Goal: Information Seeking & Learning: Learn about a topic

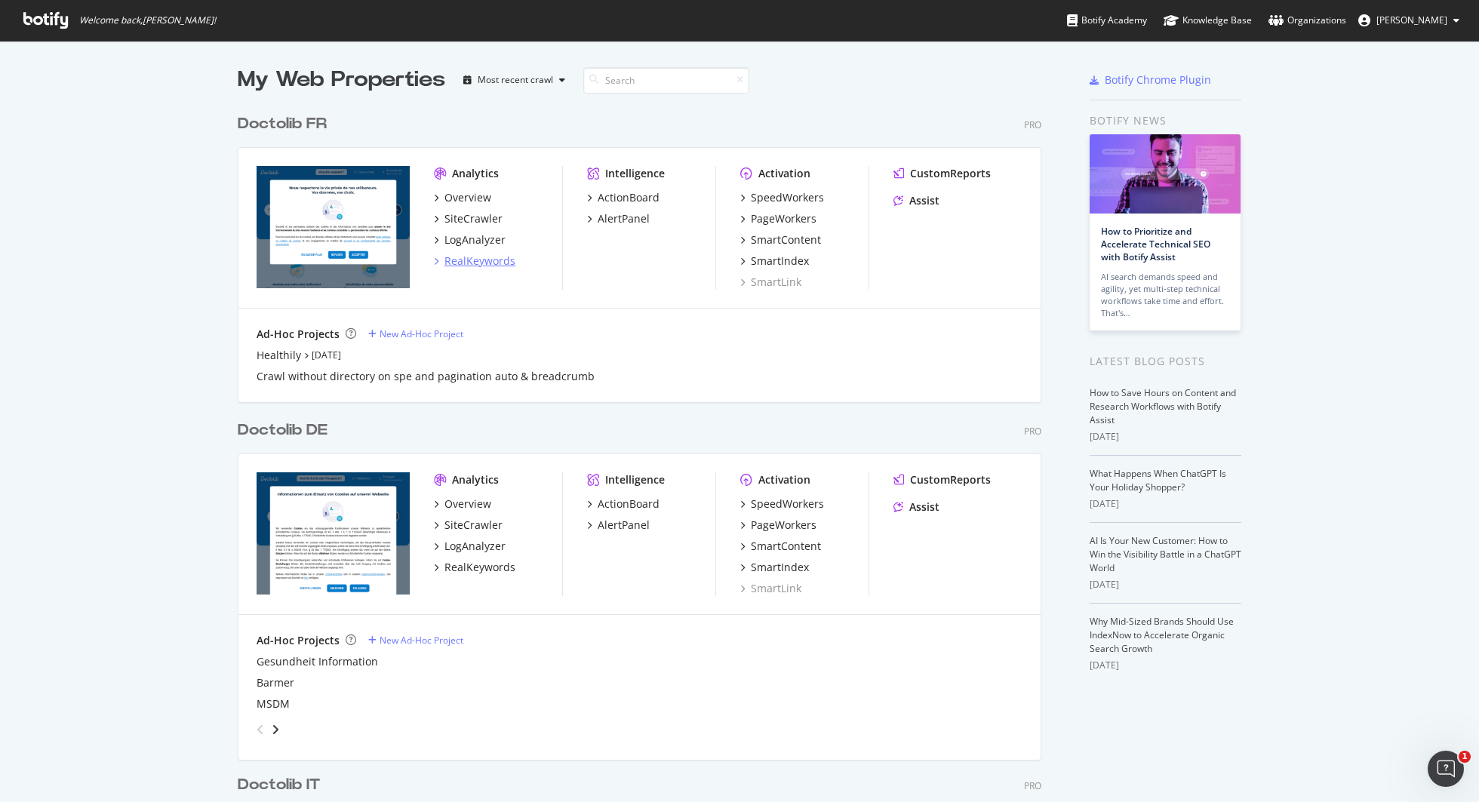
click at [464, 257] on div "RealKeywords" at bounding box center [480, 261] width 71 height 15
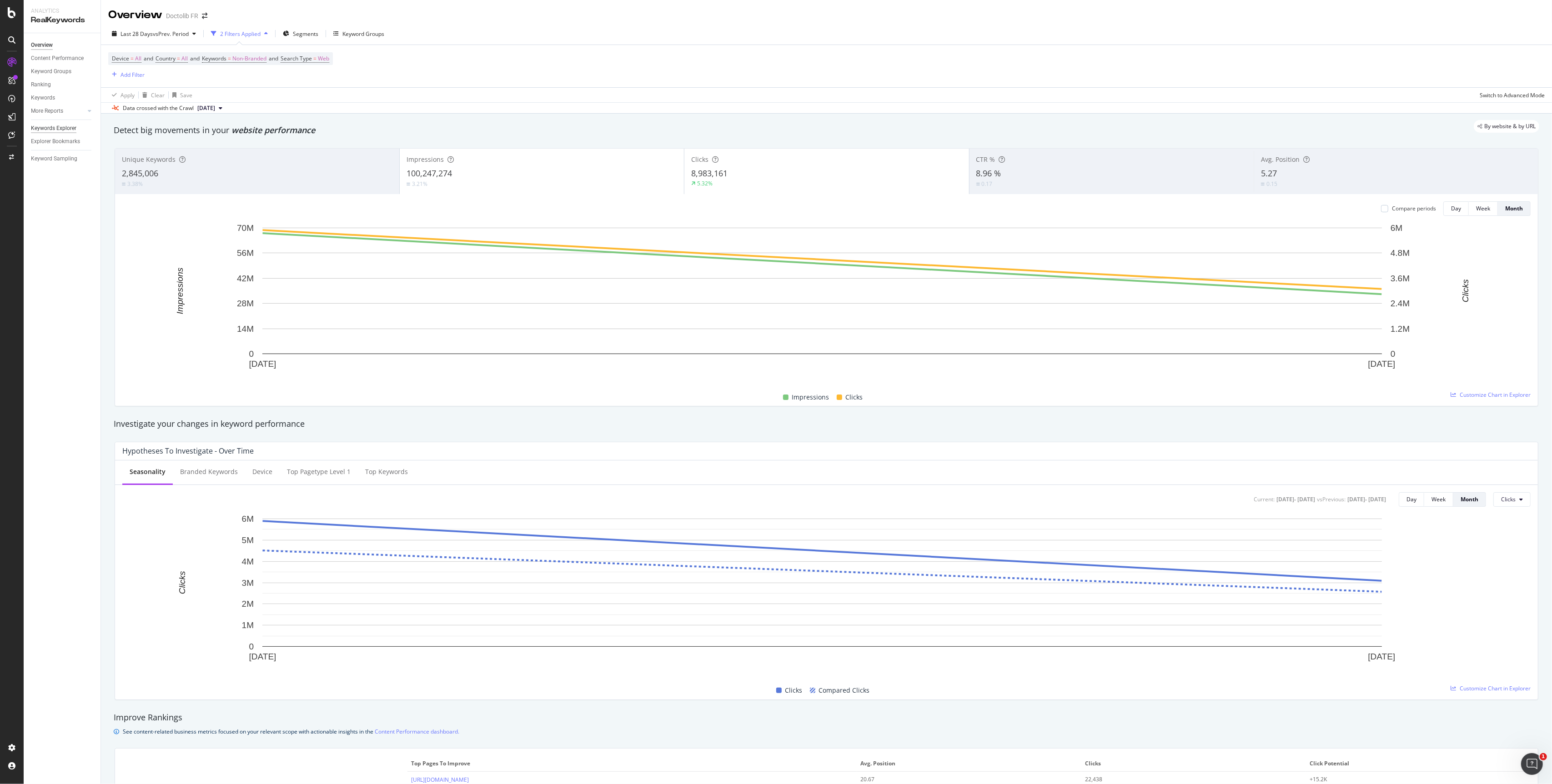
click at [73, 129] on div "Keywords Explorer" at bounding box center [53, 128] width 45 height 10
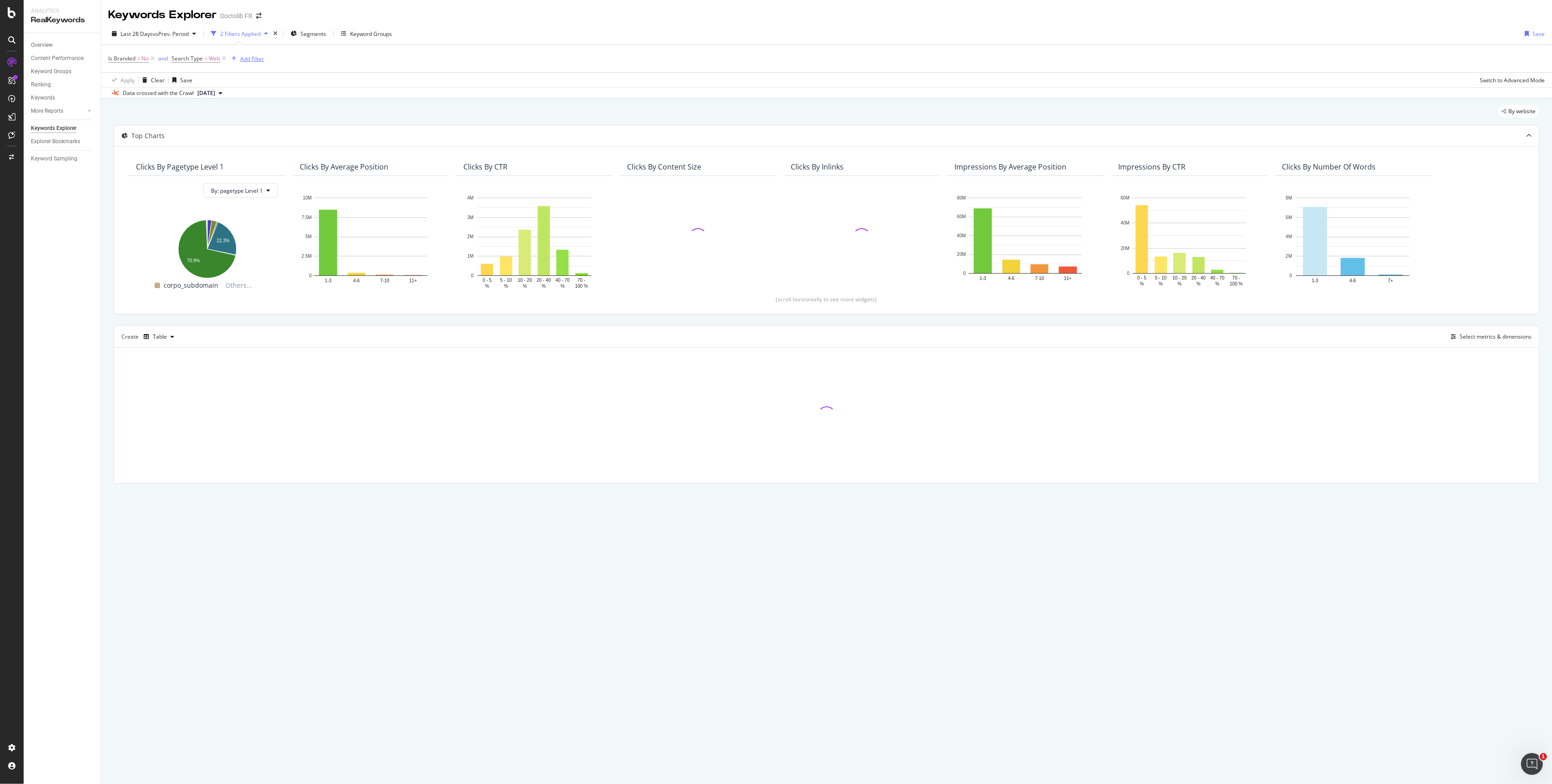
click at [256, 58] on div "Add Filter" at bounding box center [252, 58] width 24 height 8
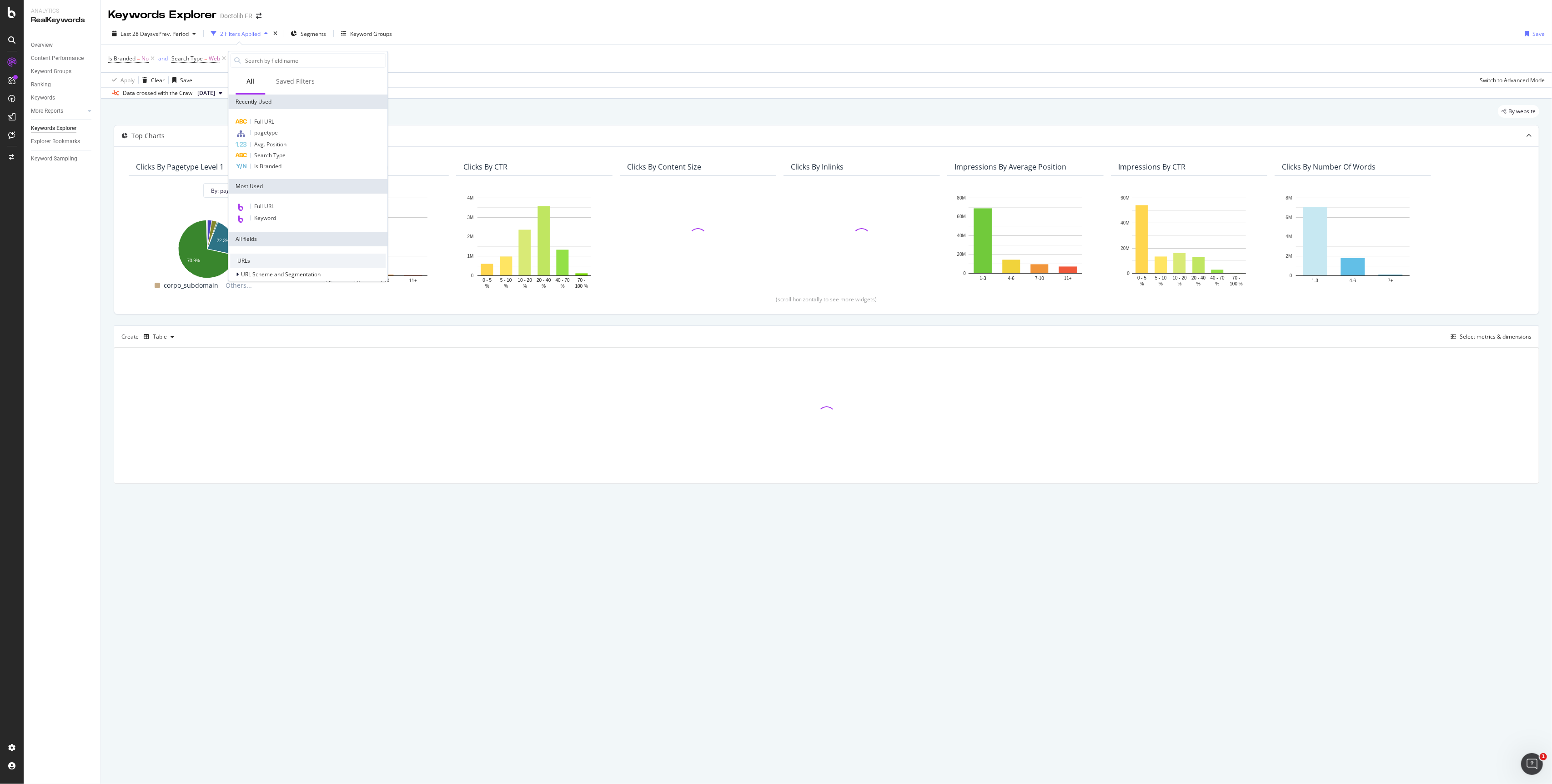
click at [256, 58] on input "text" at bounding box center [314, 60] width 141 height 14
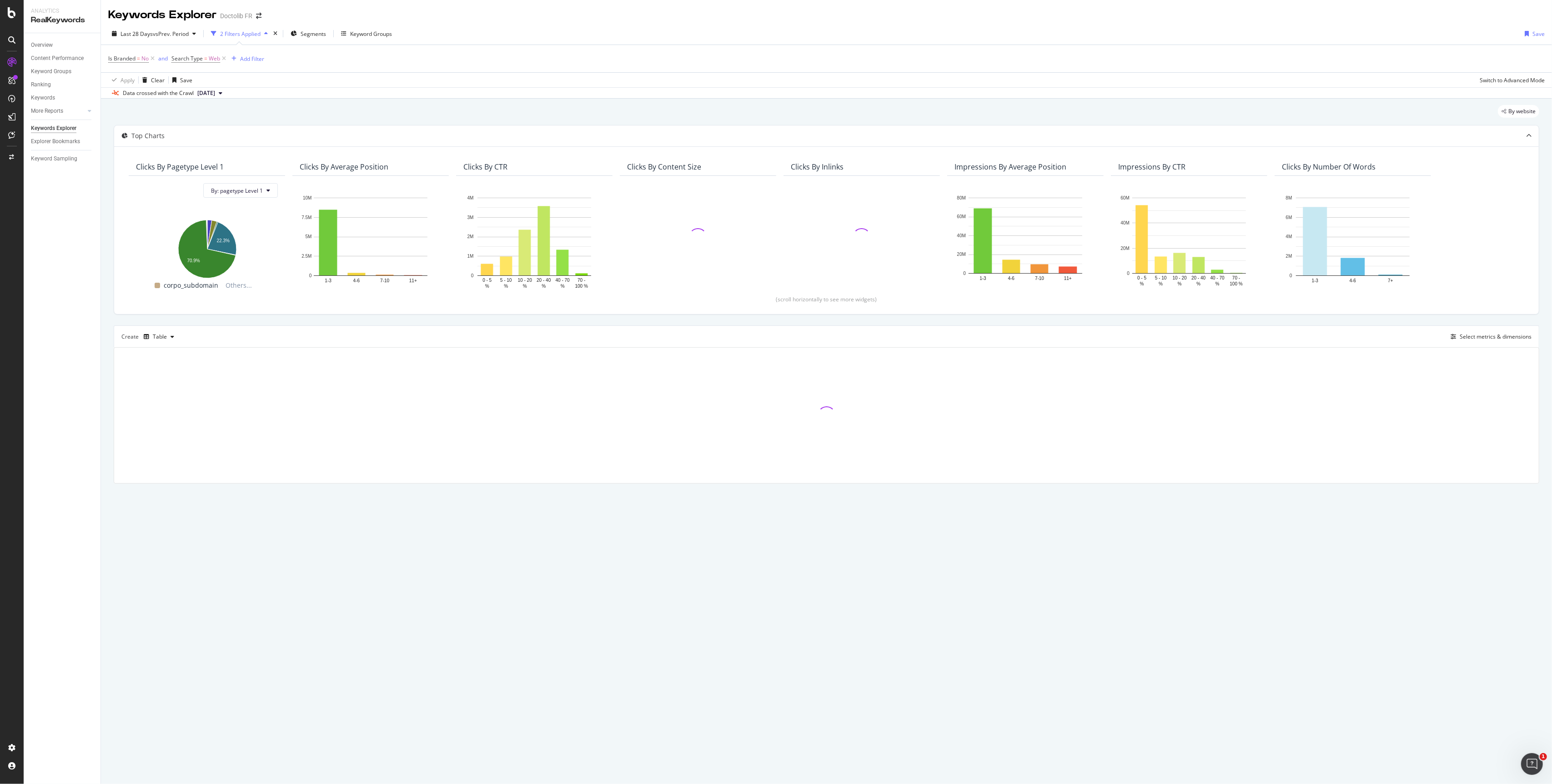
click at [325, 50] on div "Is Branded = No and Search Type = Web Add Filter" at bounding box center [827, 58] width 1436 height 27
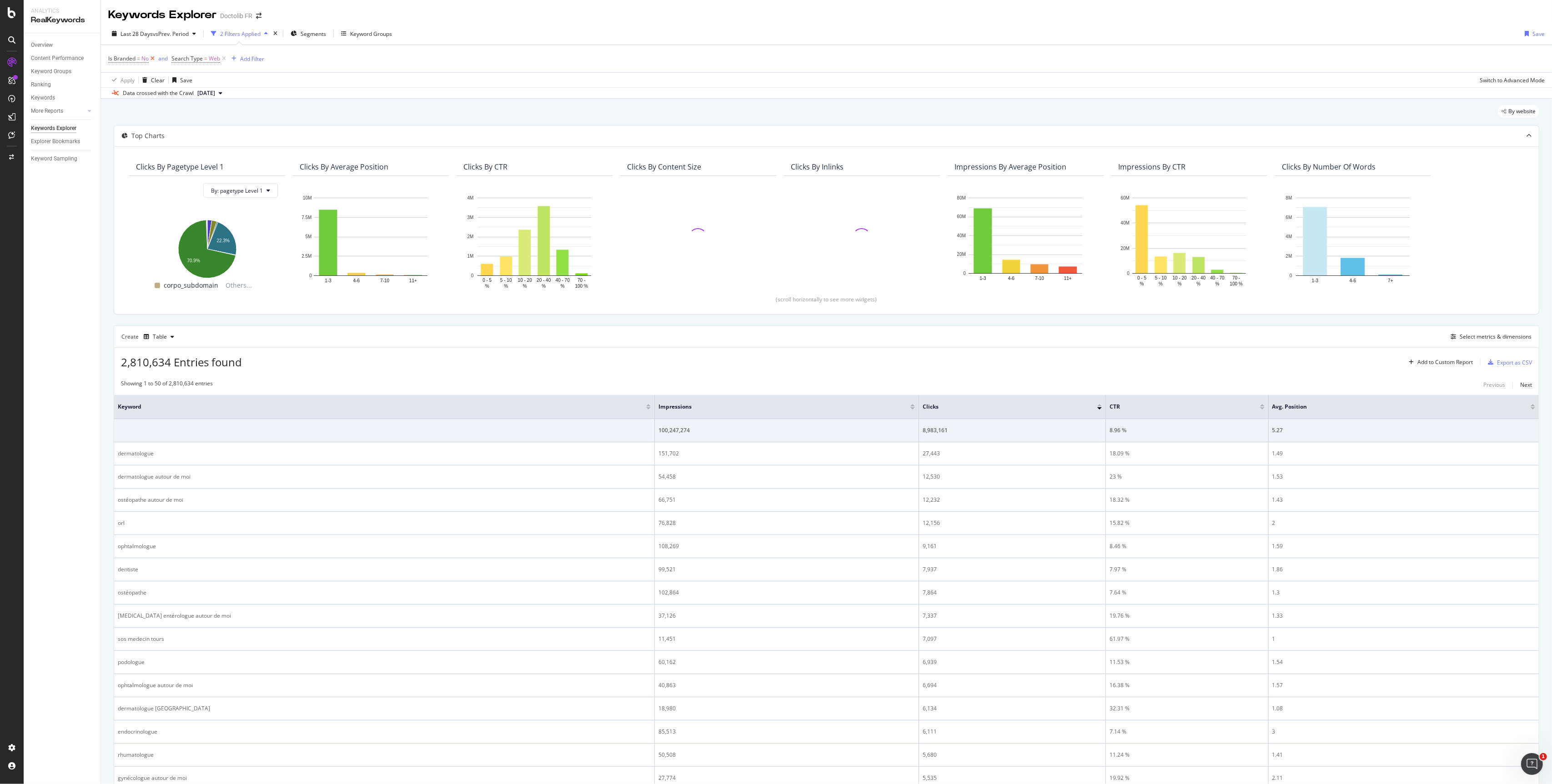
click at [151, 60] on icon at bounding box center [152, 58] width 8 height 9
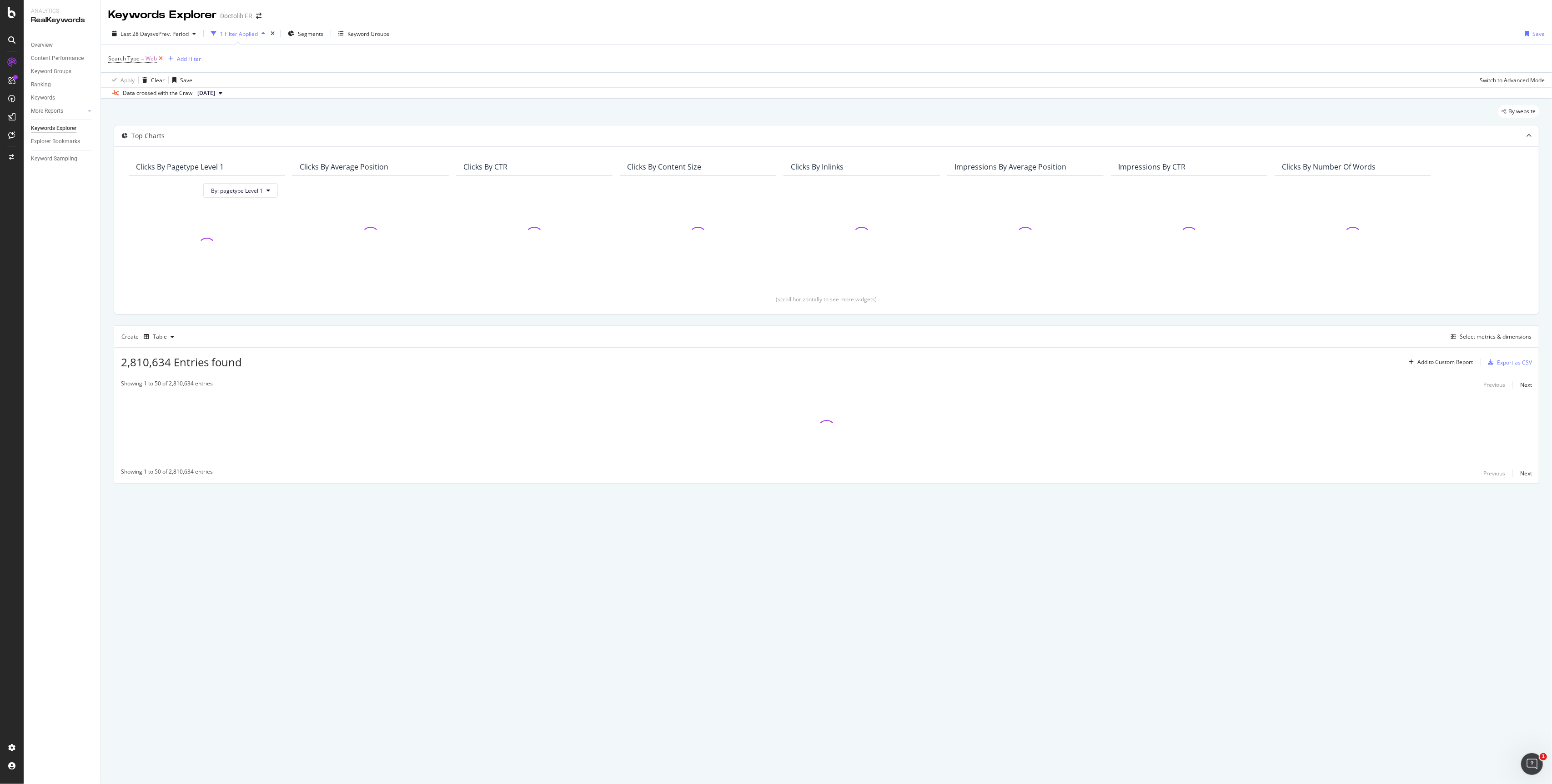
click at [162, 58] on icon at bounding box center [160, 58] width 8 height 9
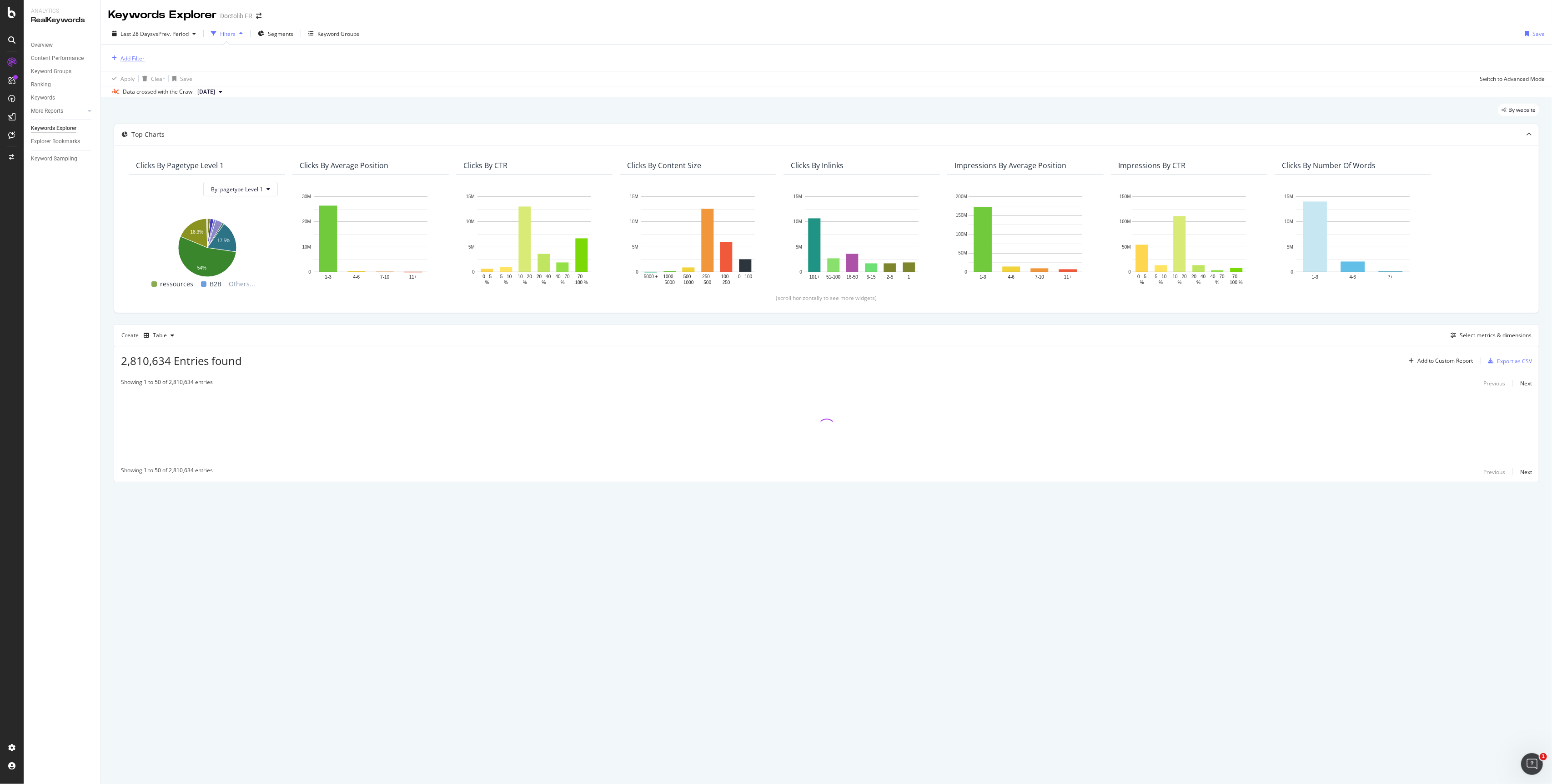
click at [118, 54] on div "Add Filter" at bounding box center [127, 58] width 36 height 10
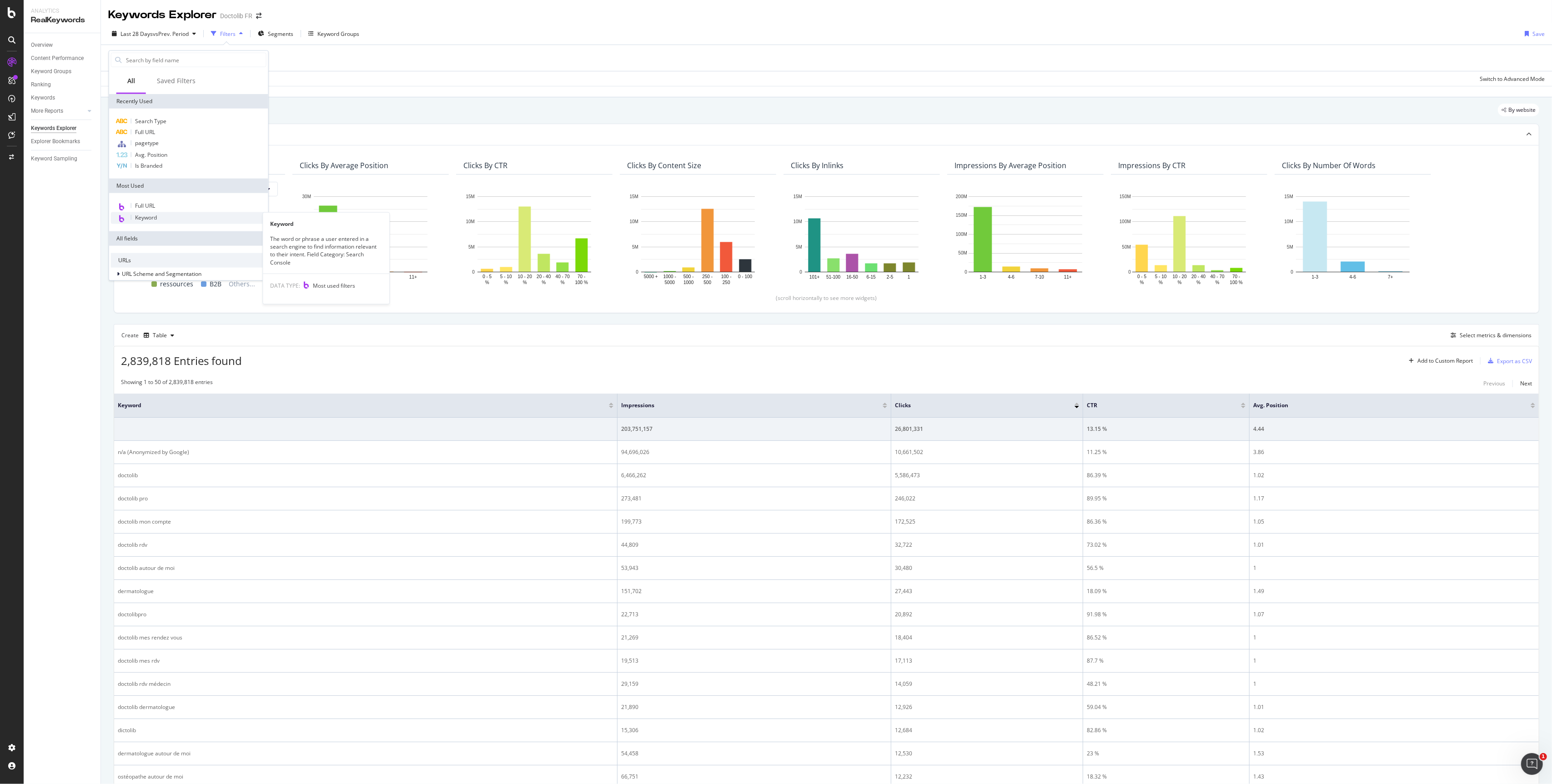
click at [152, 216] on span "Keyword" at bounding box center [146, 217] width 22 height 8
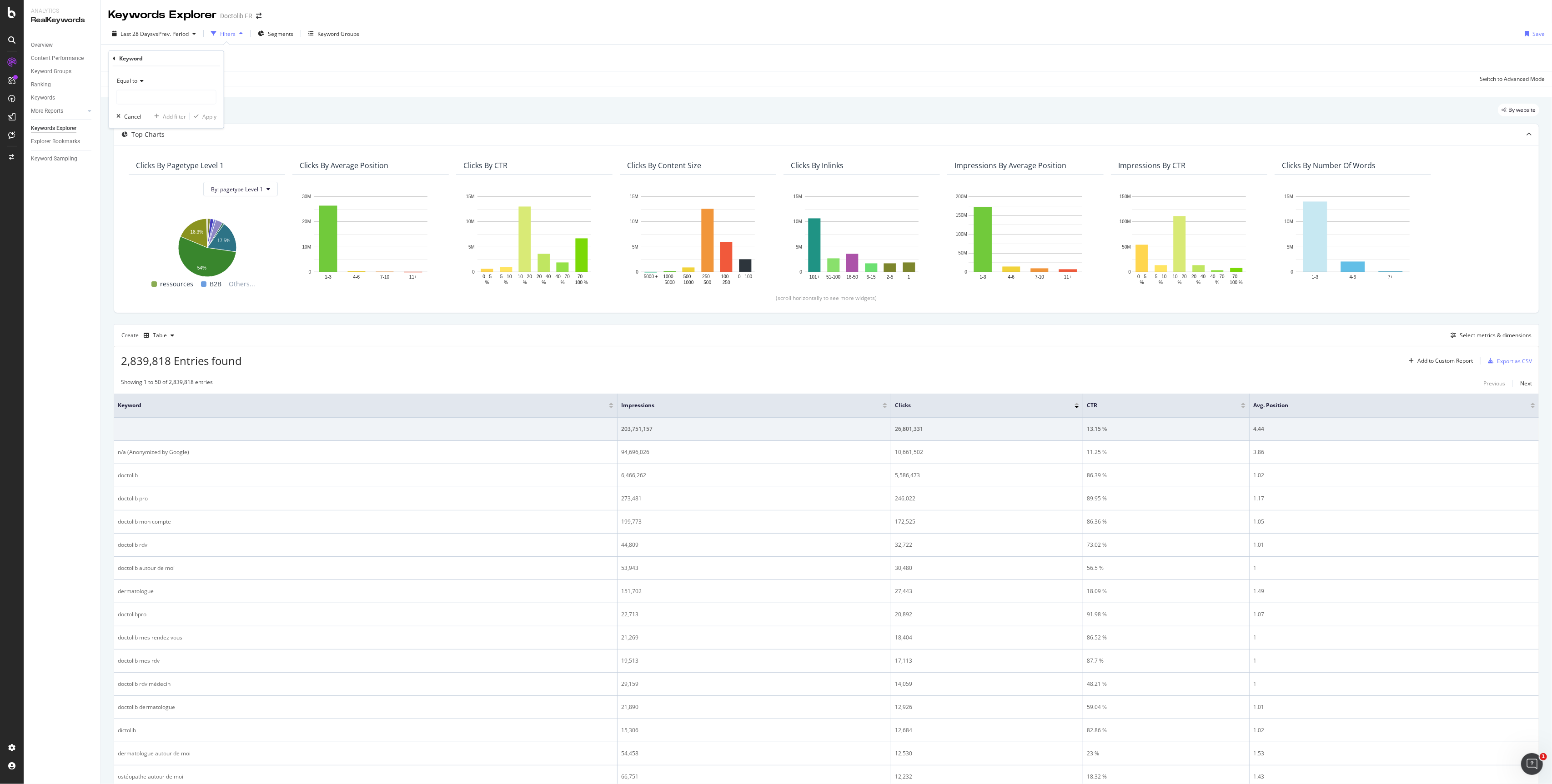
click at [142, 83] on icon at bounding box center [140, 81] width 7 height 5
click at [154, 188] on div "Matches regex" at bounding box center [167, 194] width 98 height 12
click at [145, 99] on input "text" at bounding box center [166, 97] width 99 height 14
paste input "^\S+(?:\s+\S+){9,}.*"
type input "^\S+(?:\s+\S+){9,}.*"
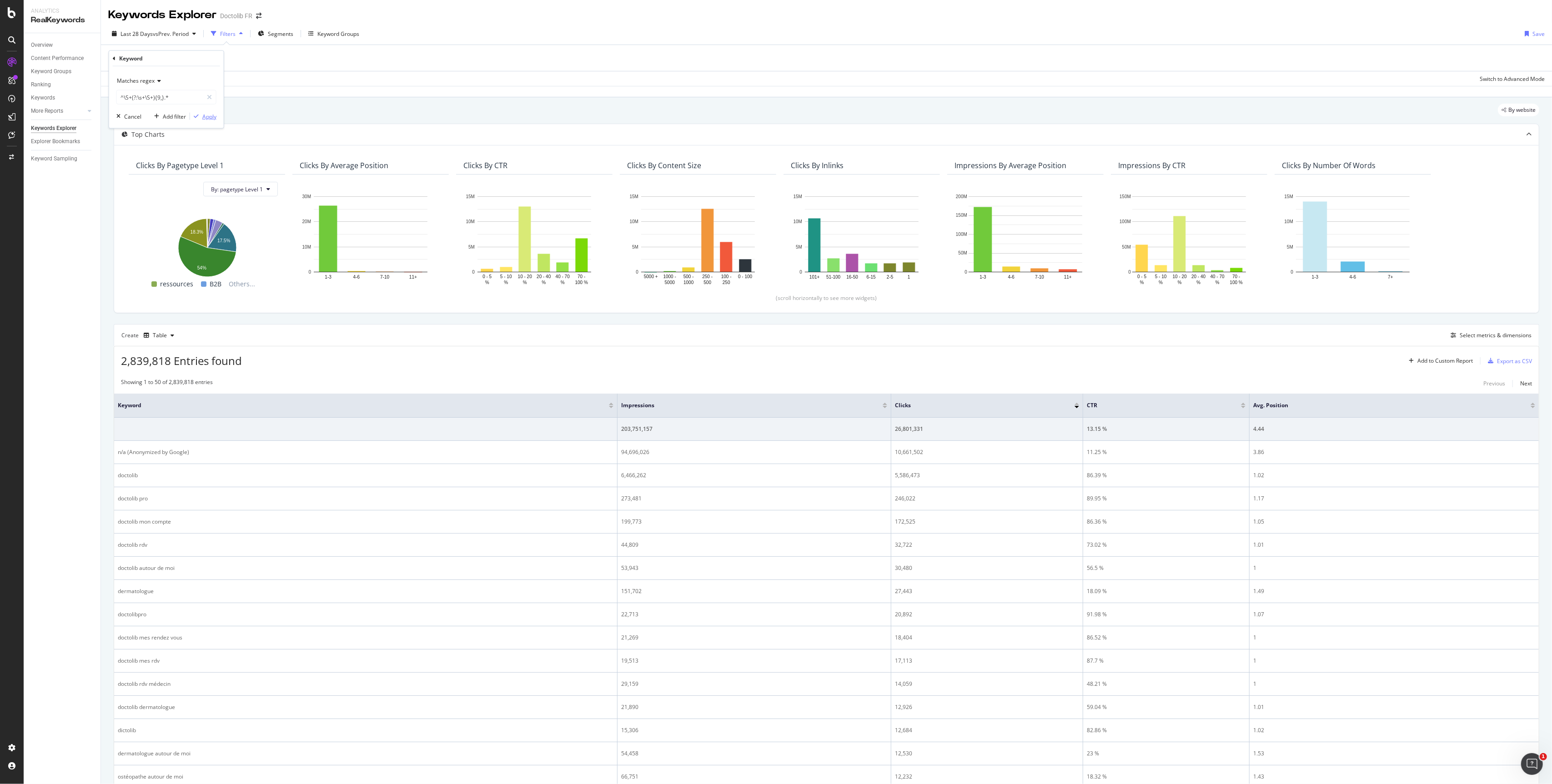
click at [202, 119] on div "Apply" at bounding box center [209, 116] width 14 height 8
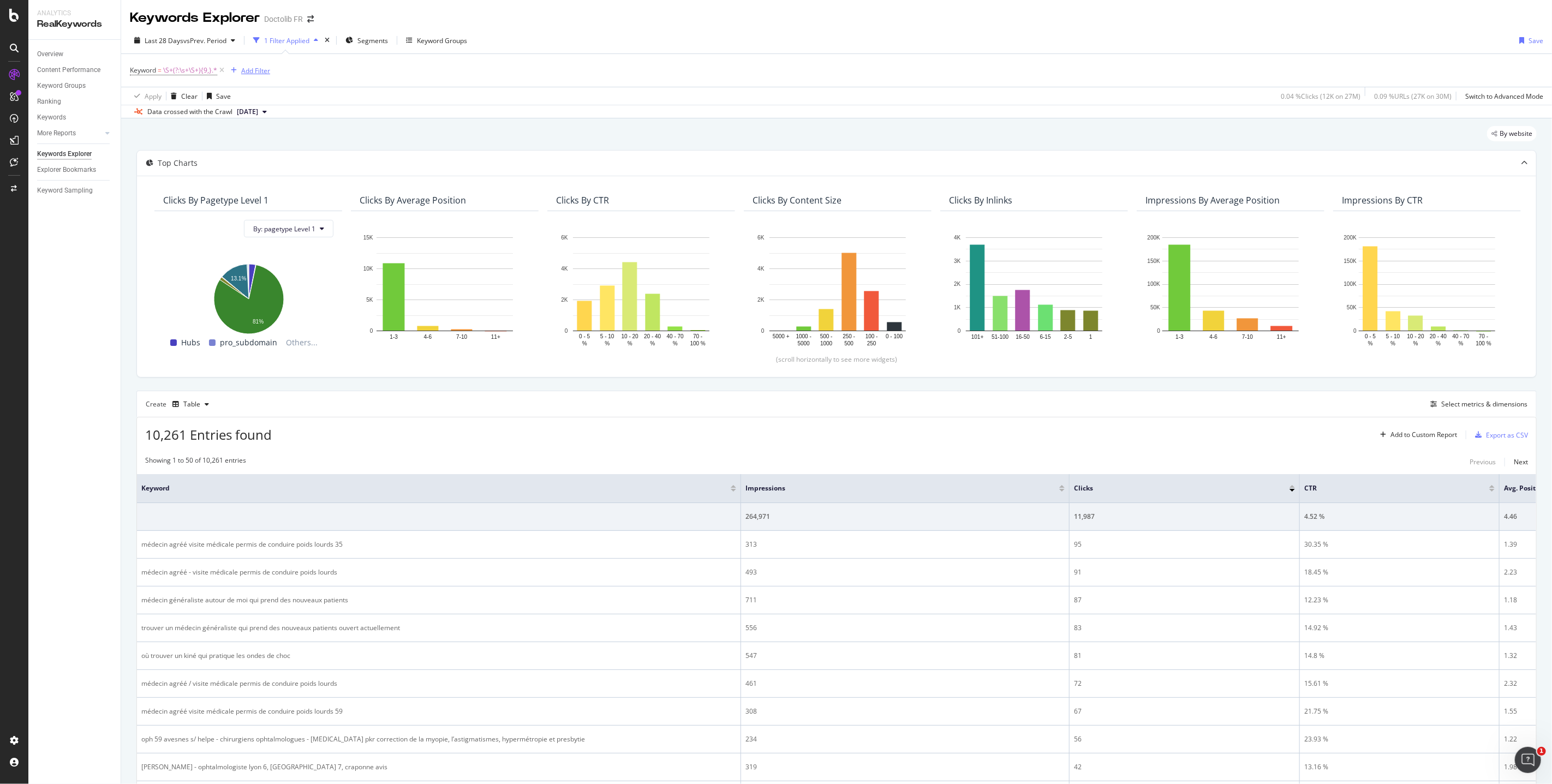
click at [249, 72] on div "Add Filter" at bounding box center [256, 70] width 29 height 9
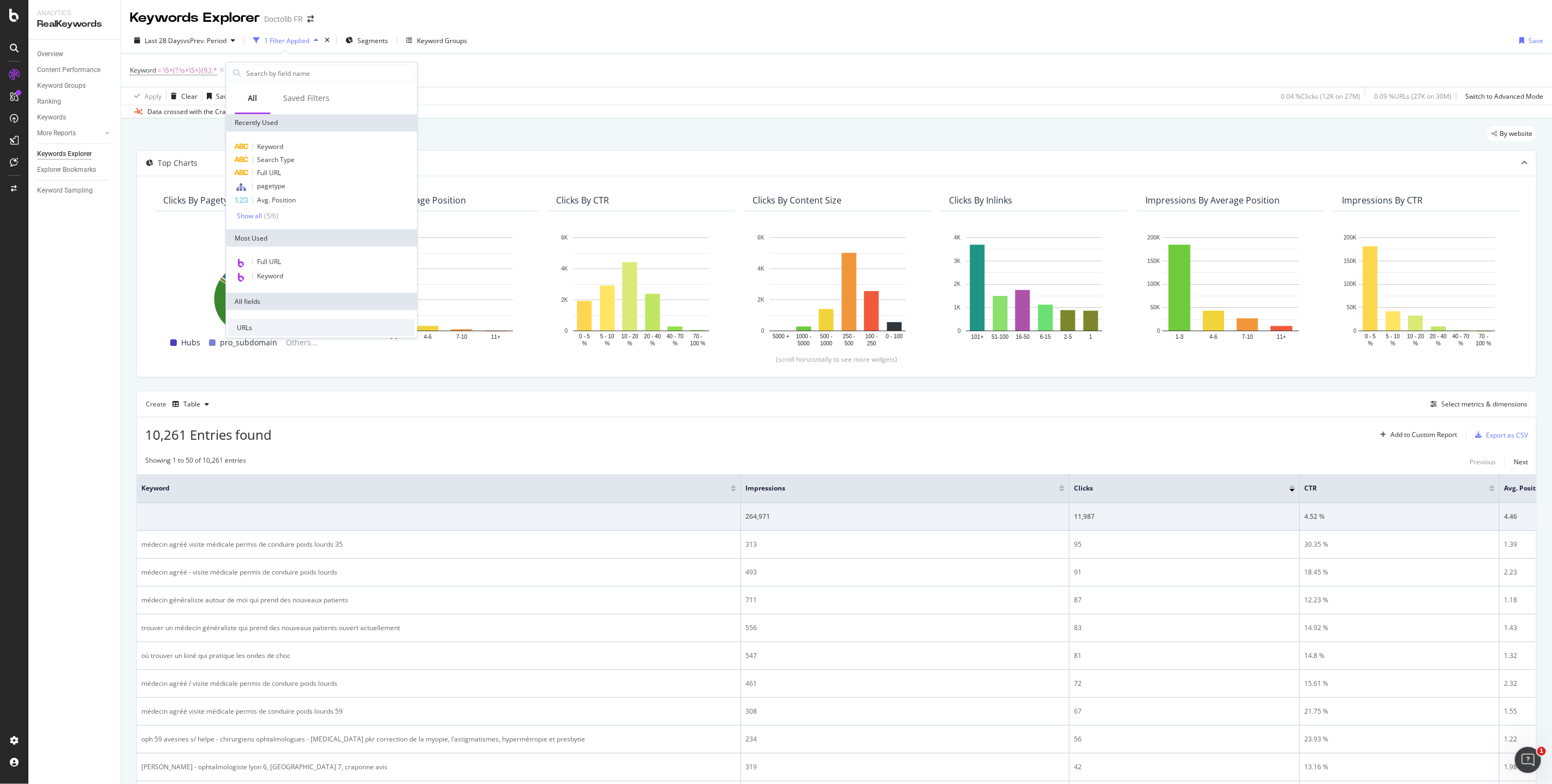
click at [328, 18] on div "Keywords Explorer Doctolib FR" at bounding box center [836, 14] width 1431 height 27
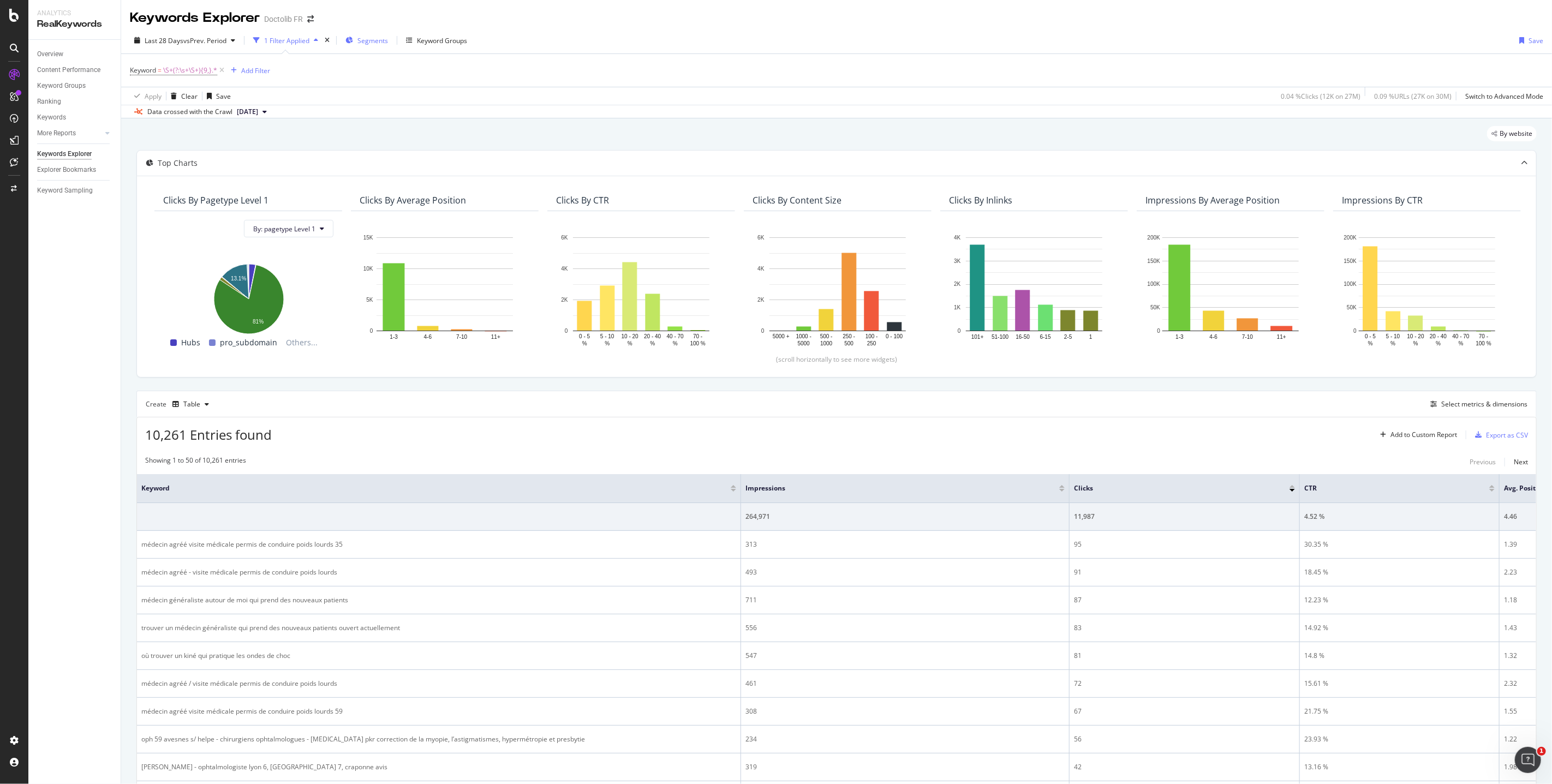
click at [357, 39] on div "Segments" at bounding box center [366, 40] width 43 height 17
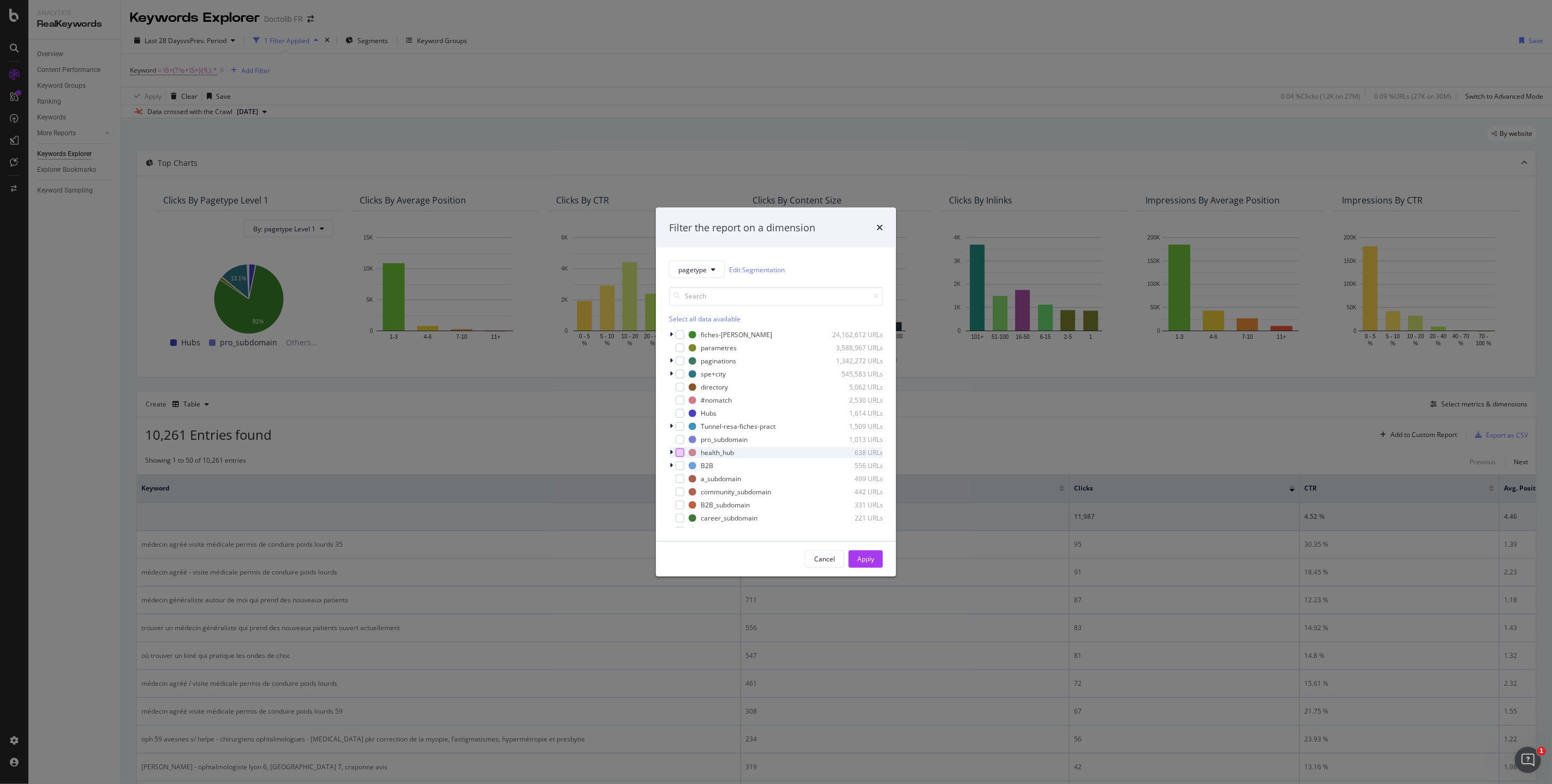
click at [678, 452] on div "modal" at bounding box center [679, 452] width 9 height 9
click at [670, 452] on icon "modal" at bounding box center [671, 452] width 4 height 7
click at [878, 560] on button "Apply" at bounding box center [866, 559] width 35 height 17
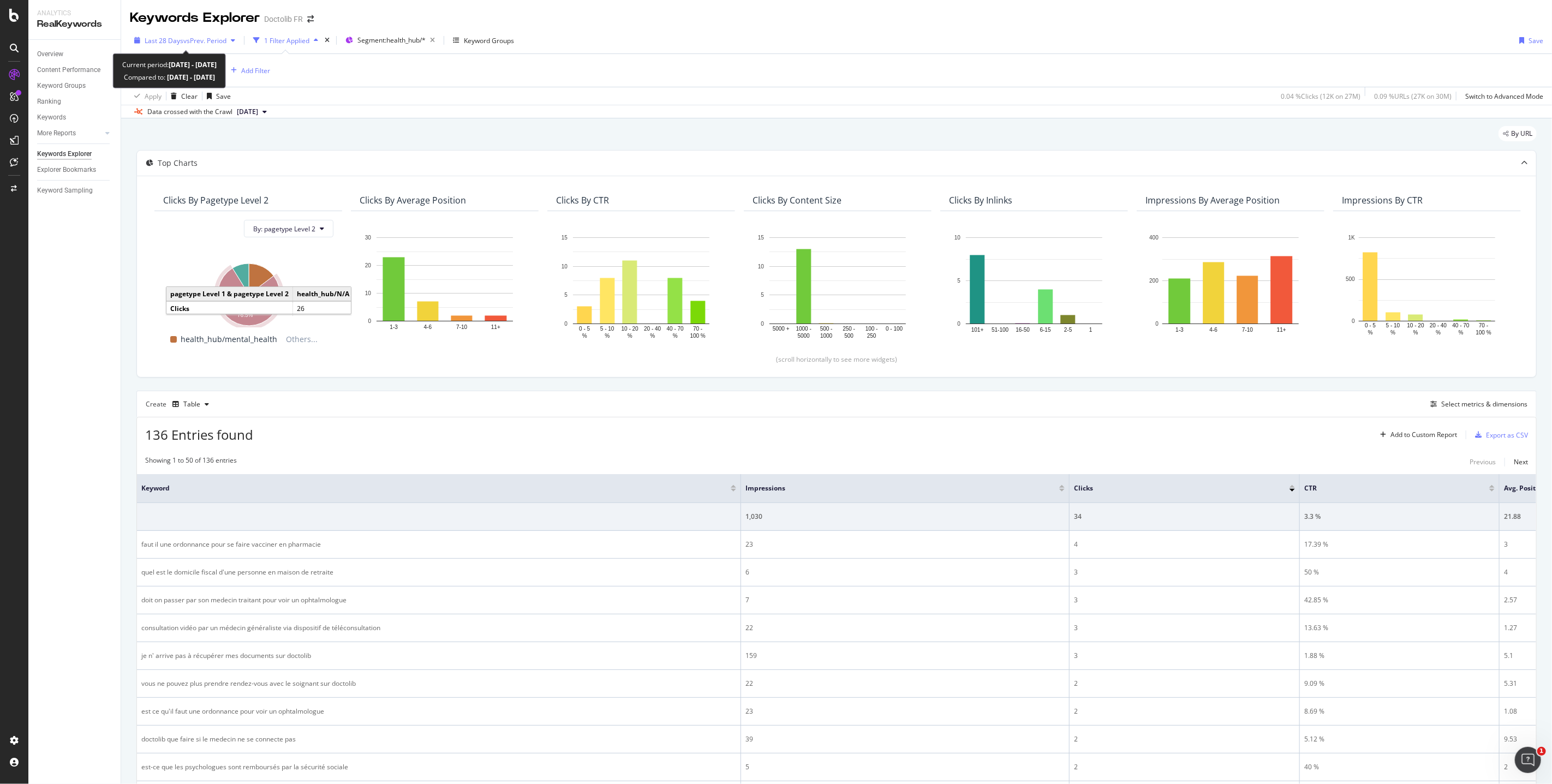
click at [231, 40] on div "button" at bounding box center [233, 40] width 13 height 7
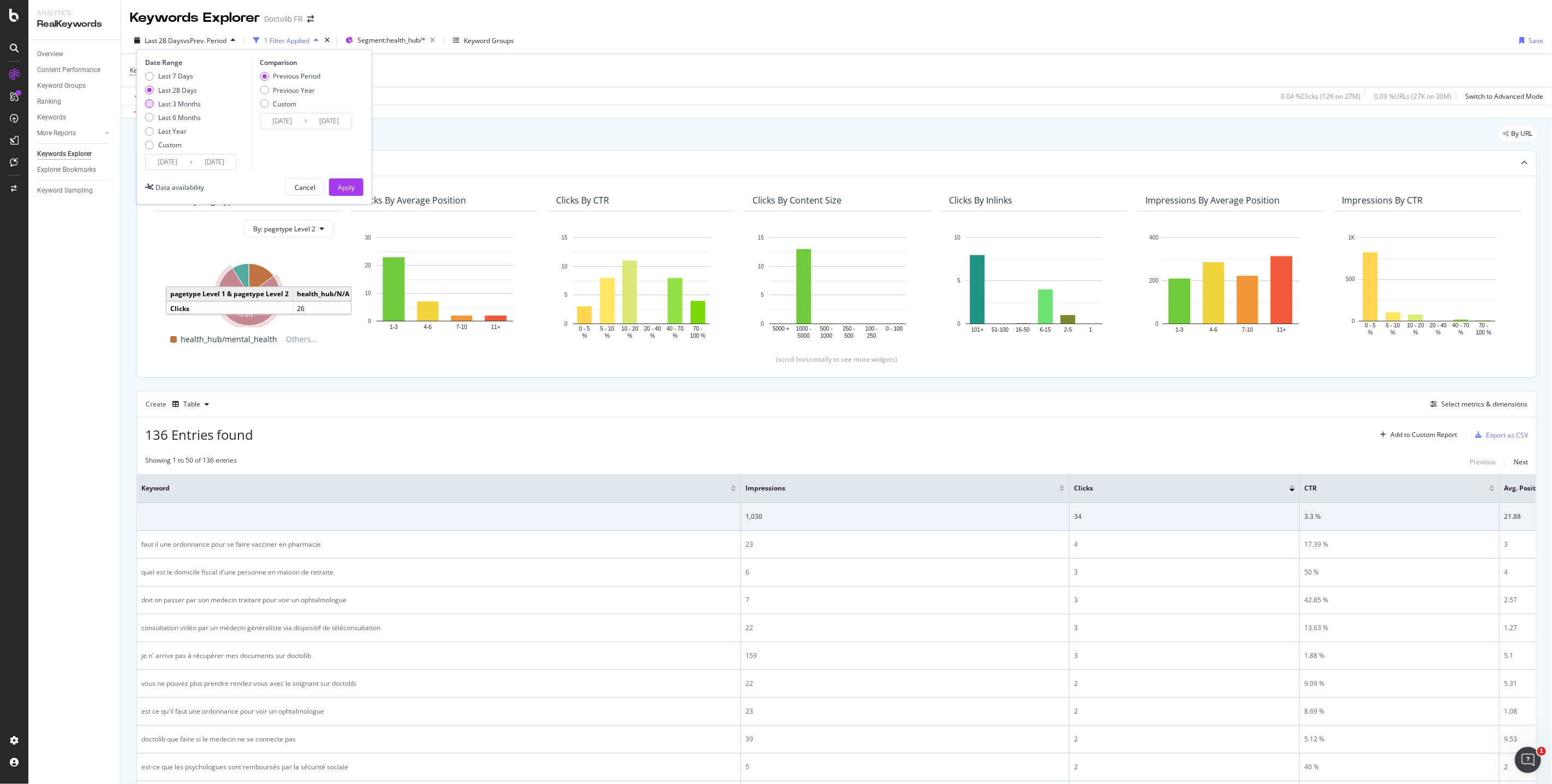
click at [191, 103] on div "Last 3 Months" at bounding box center [179, 103] width 43 height 9
type input "[DATE]"
click at [345, 182] on div "Apply" at bounding box center [346, 187] width 17 height 17
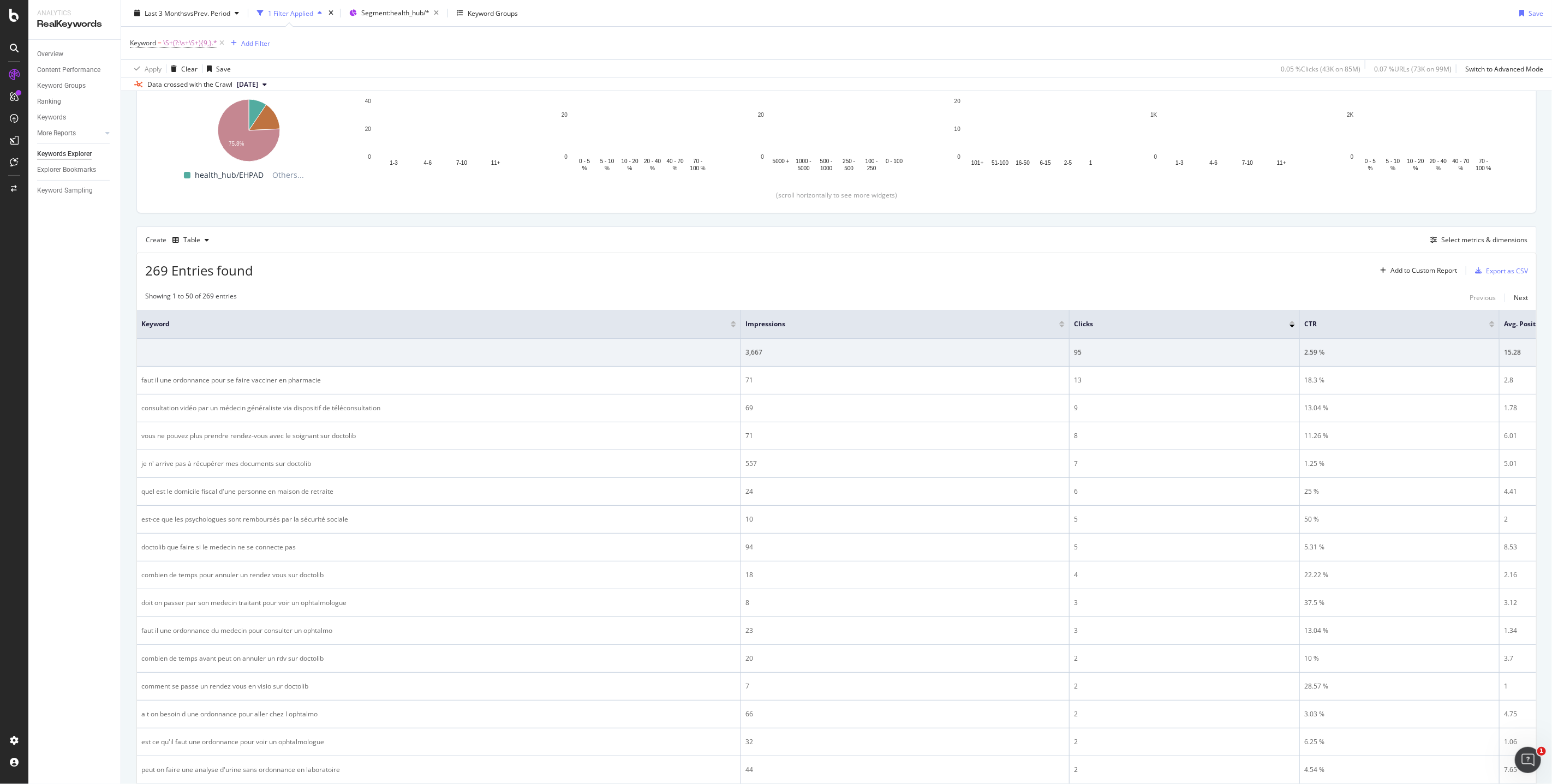
scroll to position [171, 0]
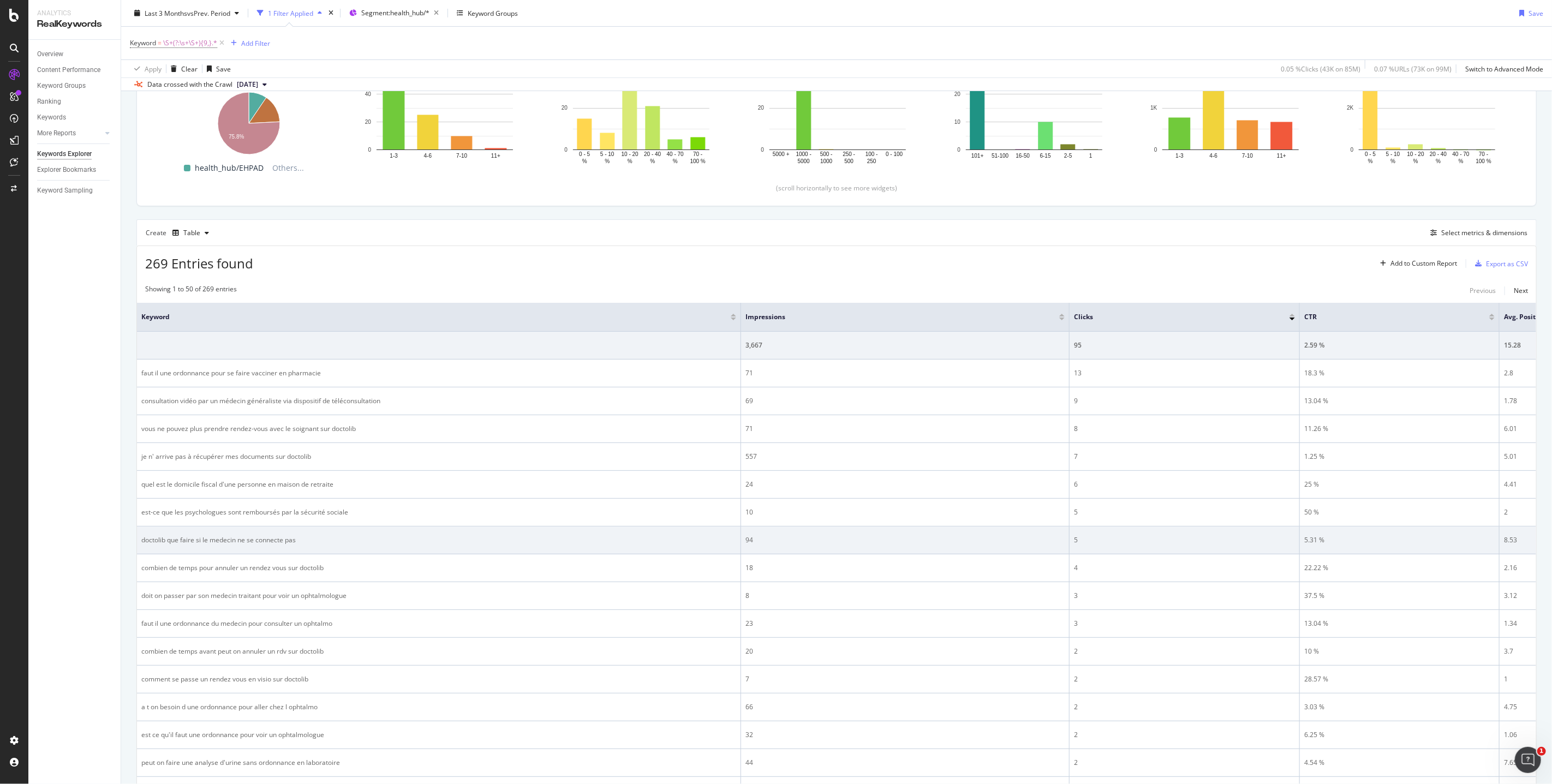
drag, startPoint x: 144, startPoint y: 541, endPoint x: 299, endPoint y: 539, distance: 155.0
click at [300, 539] on div "doctolib que faire si le medecin ne se connecte pas" at bounding box center [438, 540] width 595 height 10
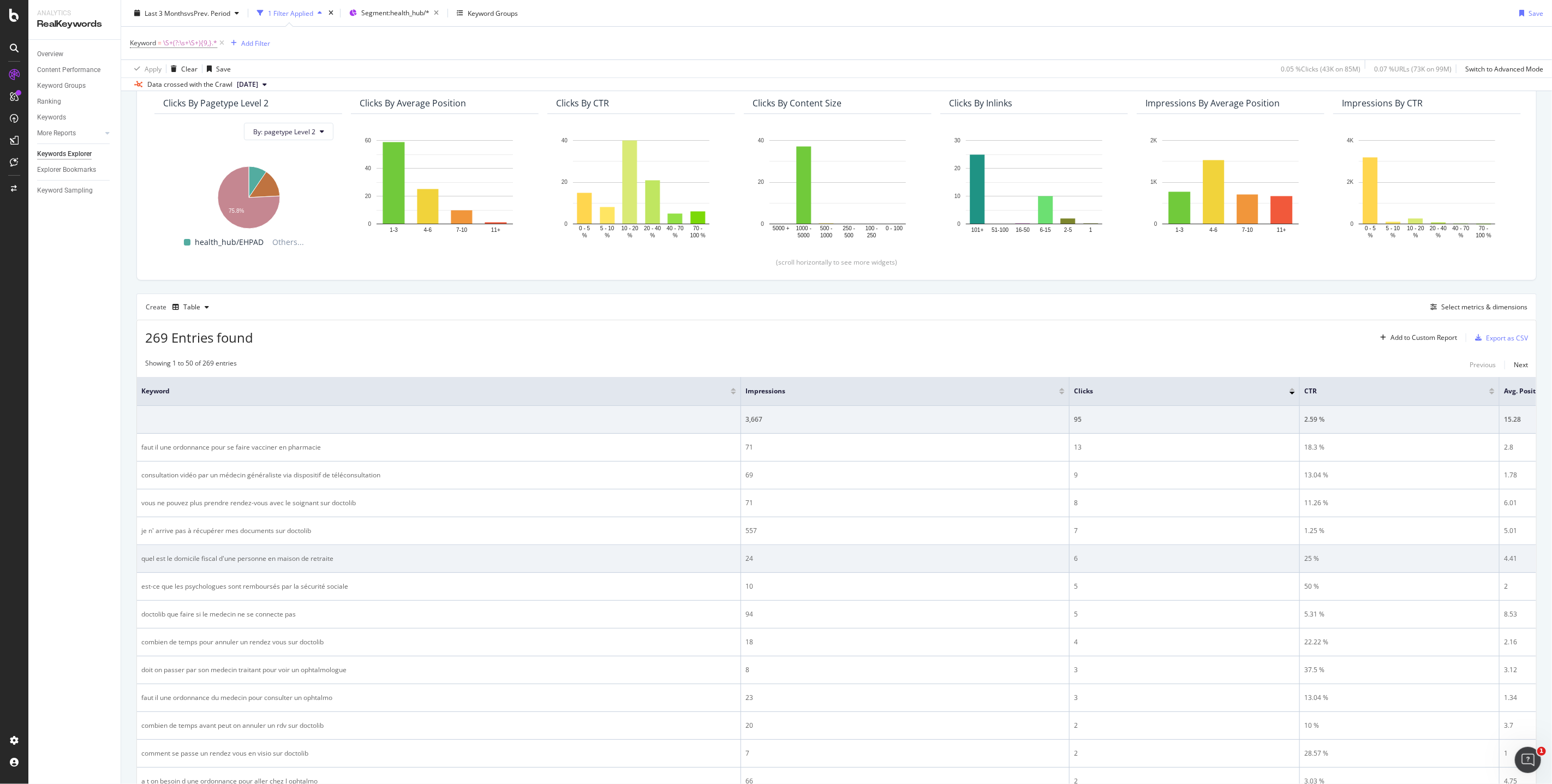
scroll to position [0, 0]
